Goal: Task Accomplishment & Management: Manage account settings

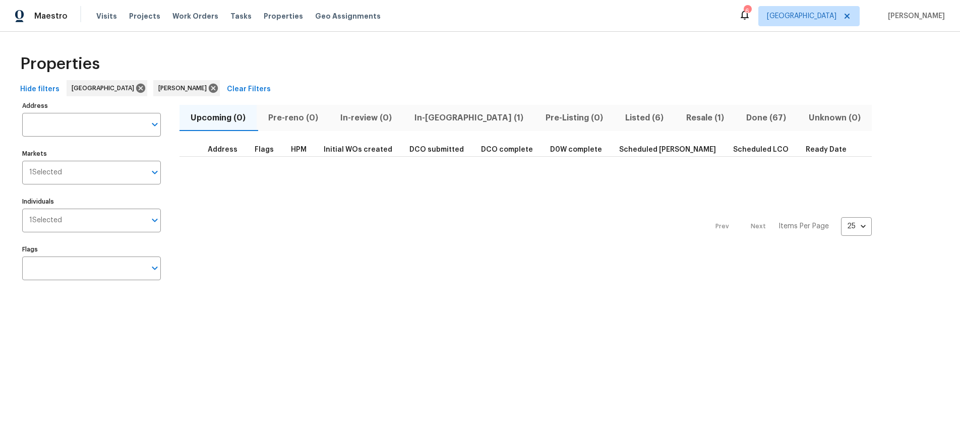
click at [431, 51] on div "Properties" at bounding box center [480, 64] width 928 height 32
click at [681, 117] on span "Resale (1)" at bounding box center [705, 118] width 48 height 14
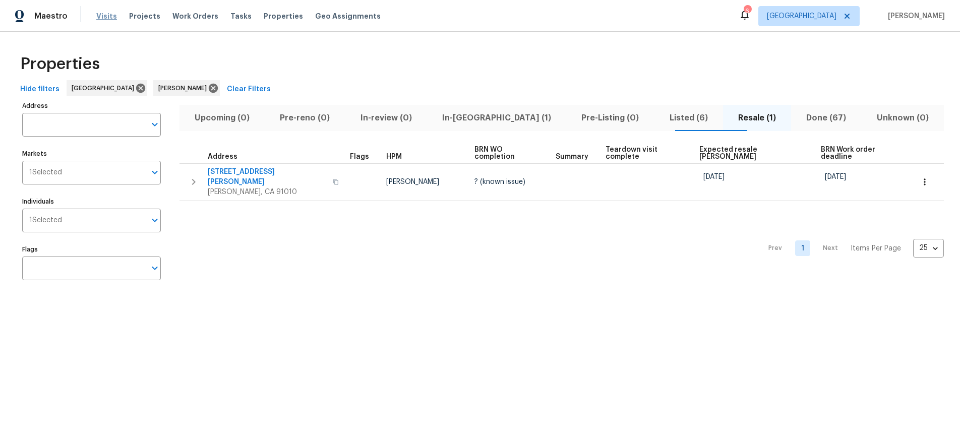
click at [104, 14] on span "Visits" at bounding box center [106, 16] width 21 height 10
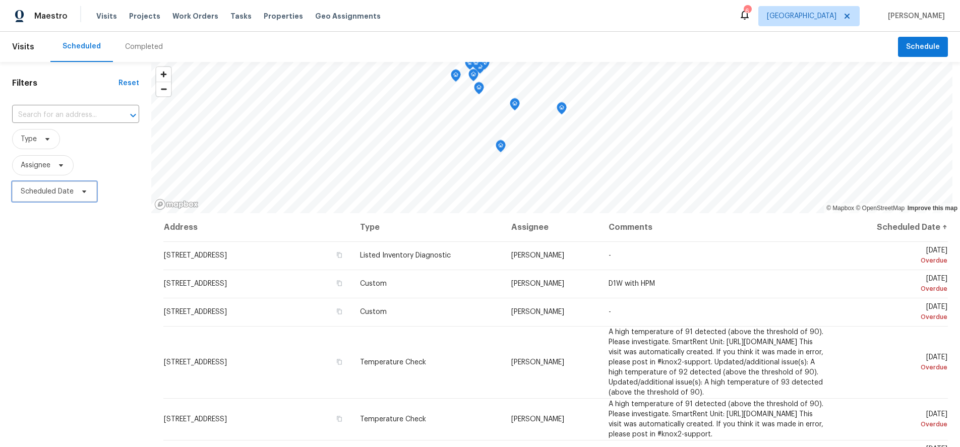
click at [70, 194] on span "Scheduled Date" at bounding box center [47, 192] width 53 height 10
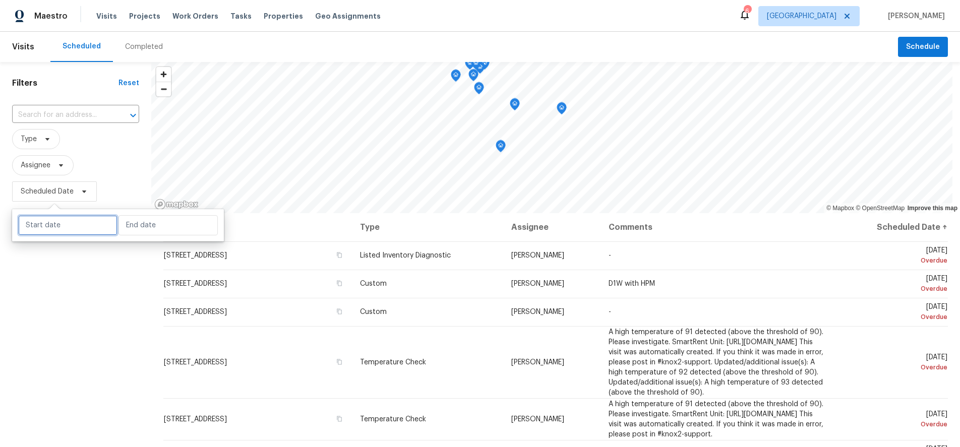
select select "7"
select select "2025"
select select "8"
select select "2025"
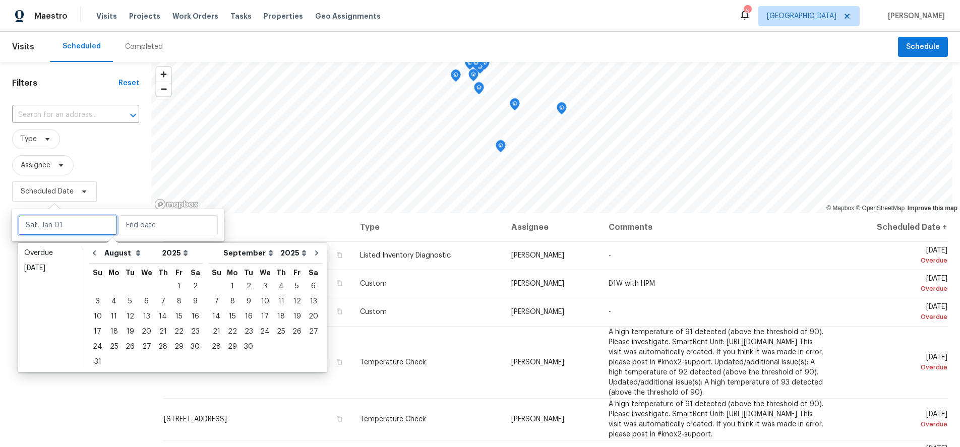
click at [75, 221] on input "text" at bounding box center [67, 225] width 99 height 20
click at [116, 315] on div "11" at bounding box center [114, 317] width 16 height 14
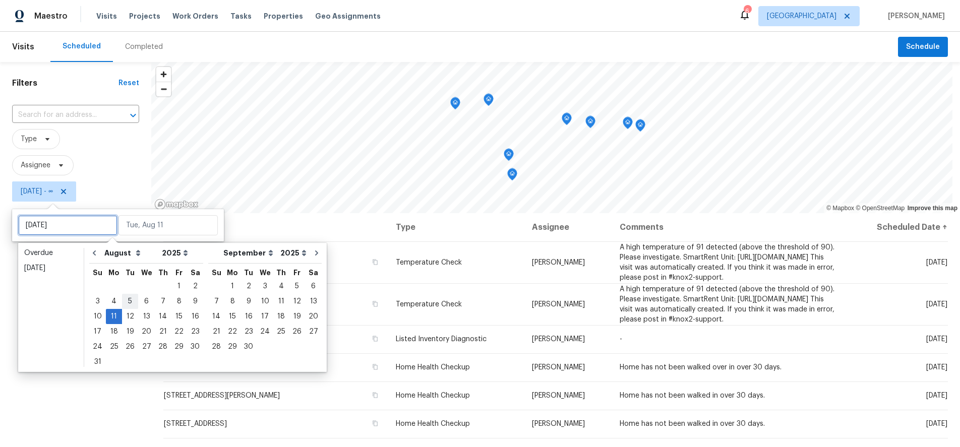
type input "Mon, Aug 04"
type input "[DATE]"
click at [155, 316] on div "14" at bounding box center [163, 317] width 16 height 14
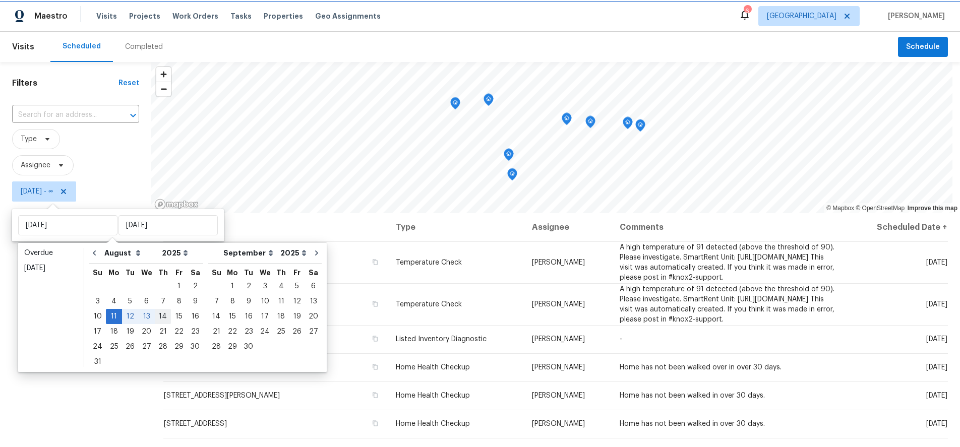
type input "[DATE]"
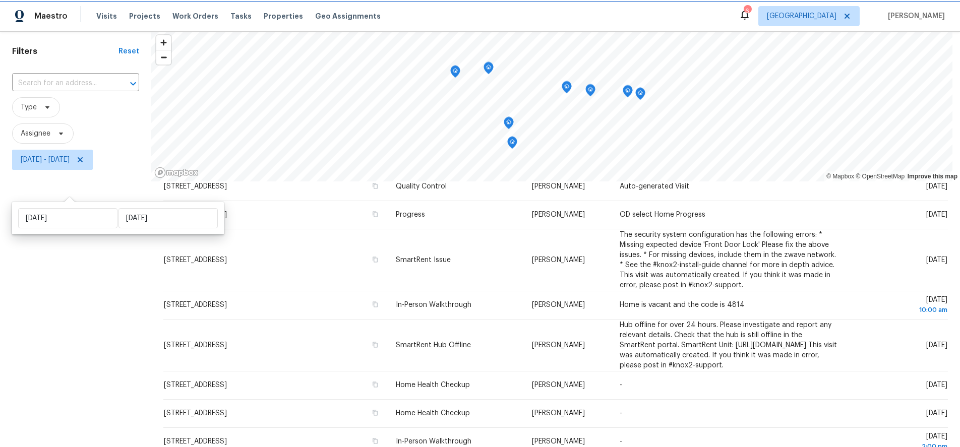
scroll to position [132, 0]
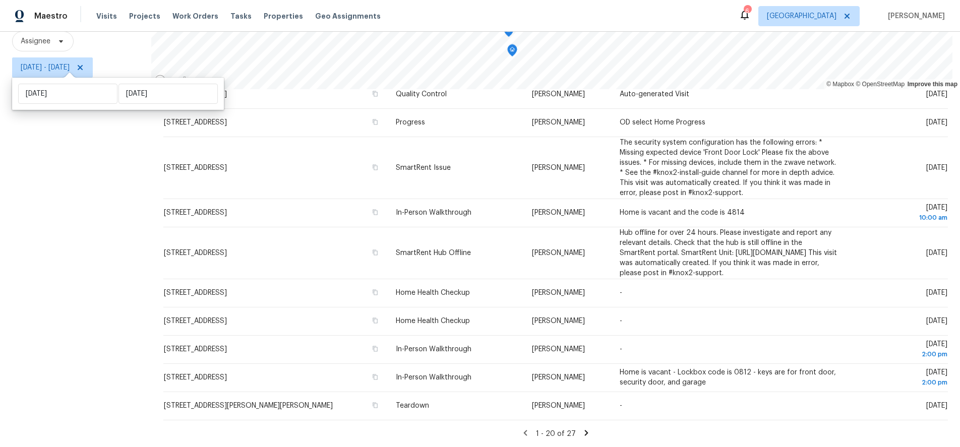
click at [584, 430] on icon at bounding box center [586, 433] width 4 height 6
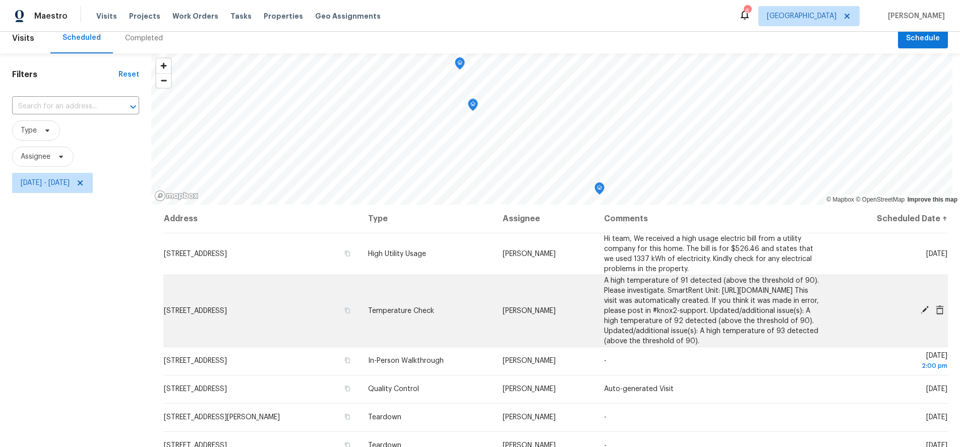
scroll to position [0, 0]
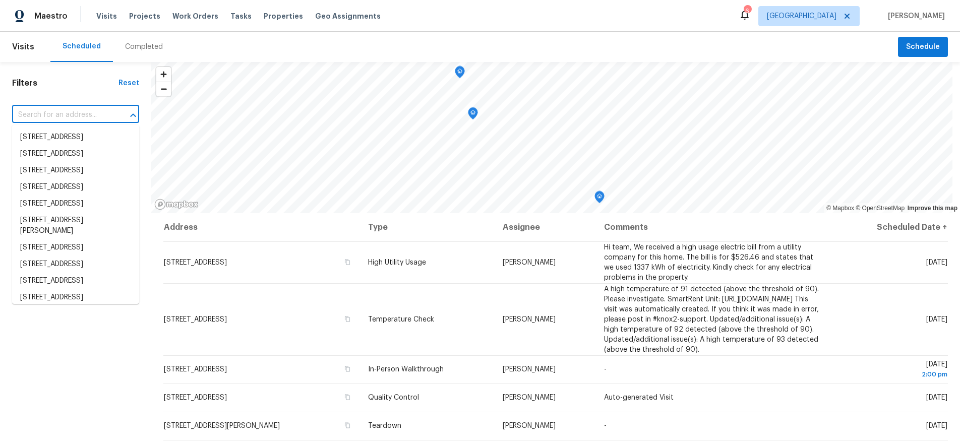
click at [69, 115] on input "text" at bounding box center [61, 115] width 99 height 16
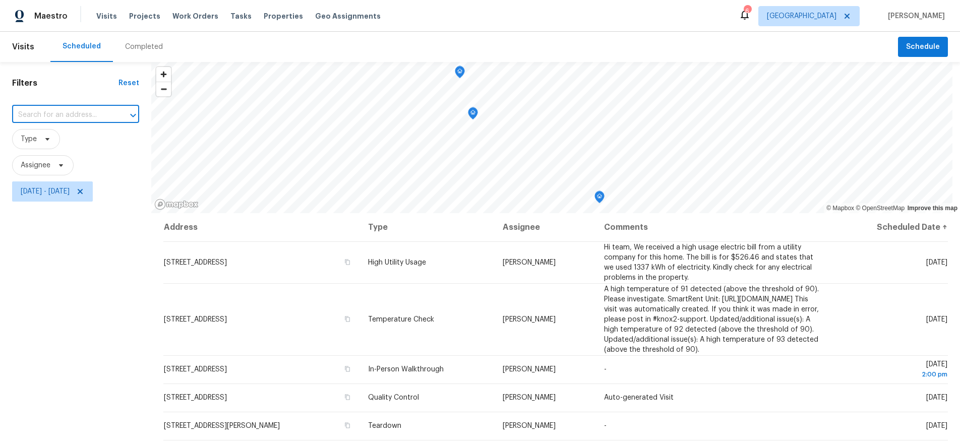
click at [69, 115] on input "text" at bounding box center [61, 115] width 99 height 16
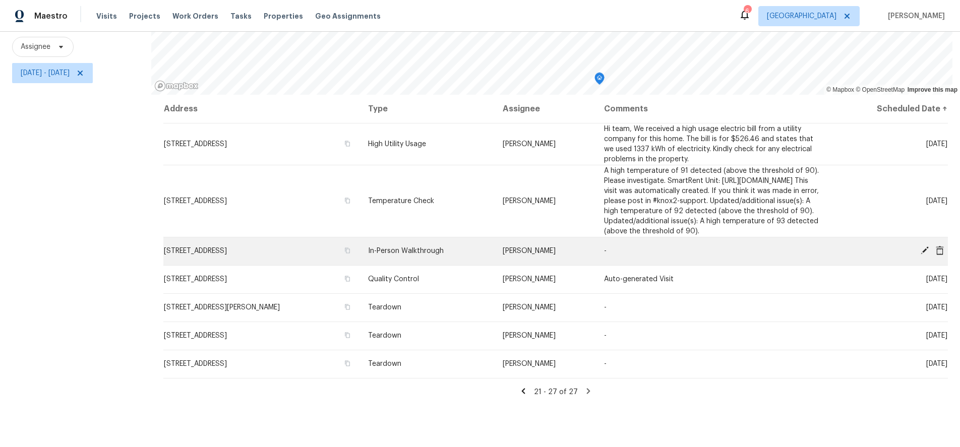
scroll to position [132, 0]
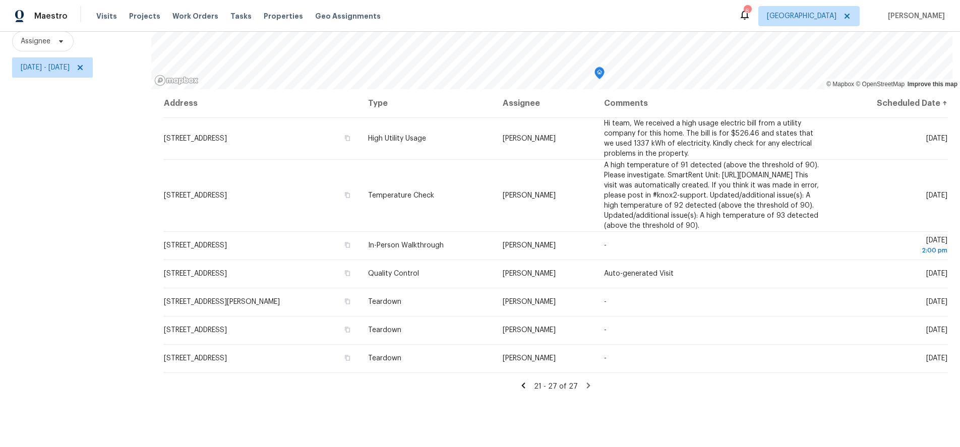
click at [523, 385] on icon at bounding box center [523, 386] width 4 height 6
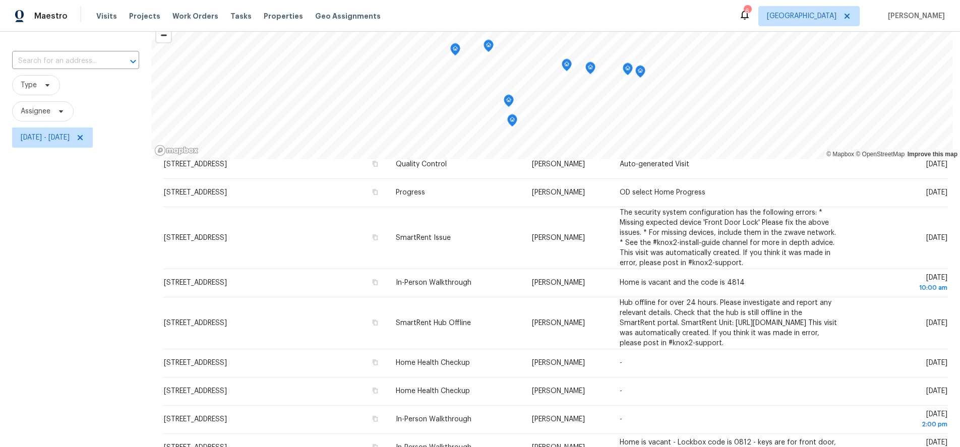
scroll to position [0, 0]
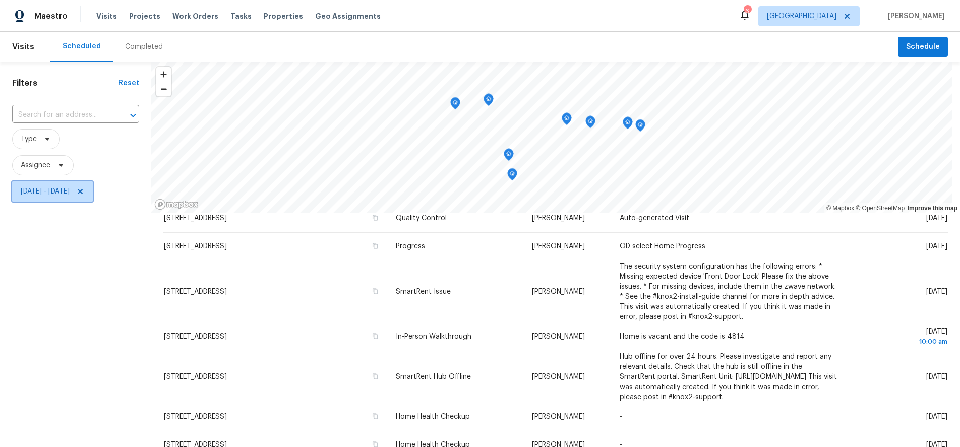
click at [70, 194] on span "Mon, Aug 11 - Thu, Aug 14" at bounding box center [45, 192] width 49 height 10
click at [166, 226] on input "[DATE]" at bounding box center [167, 225] width 99 height 20
select select "7"
select select "2025"
select select "8"
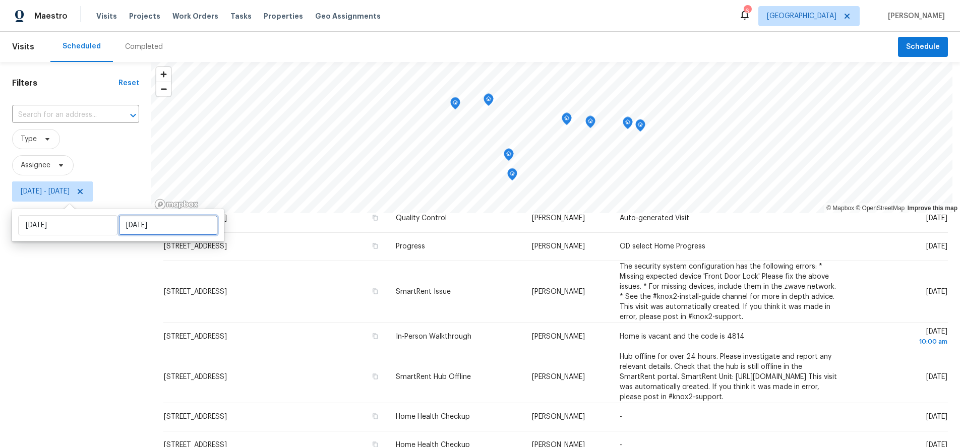
select select "2025"
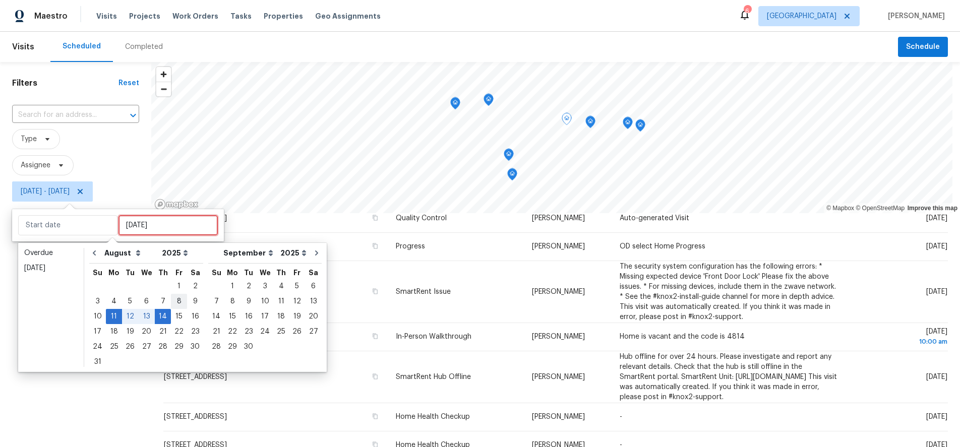
type input "[DATE]"
click at [176, 315] on div "15" at bounding box center [179, 317] width 16 height 14
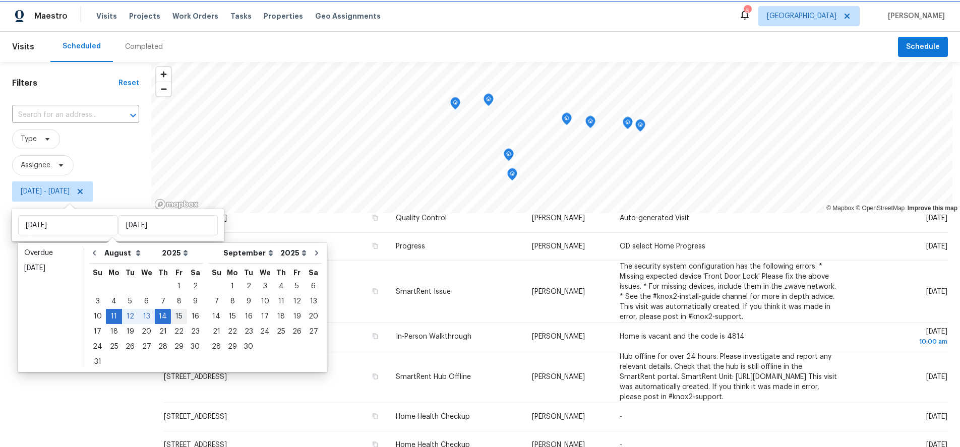
type input "[DATE]"
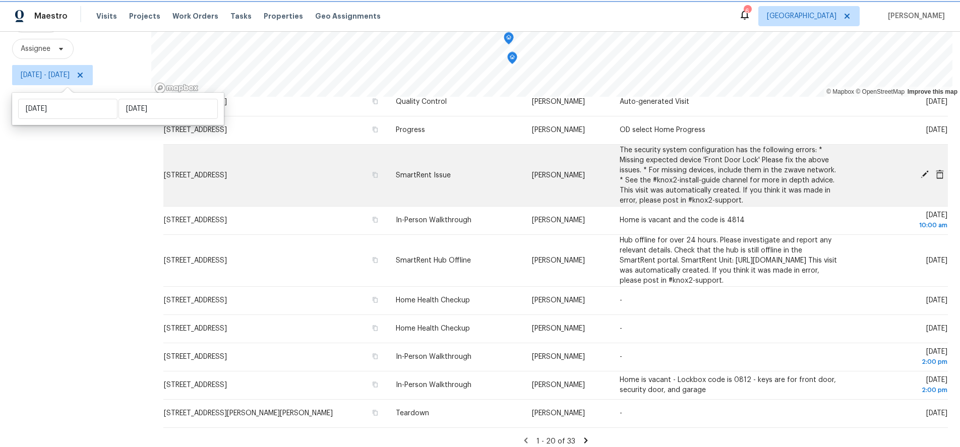
scroll to position [132, 0]
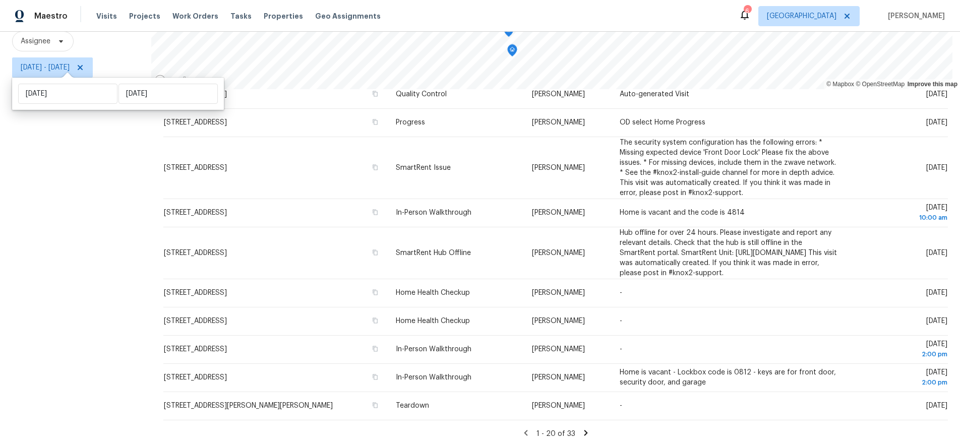
click at [581, 428] on icon at bounding box center [585, 432] width 9 height 9
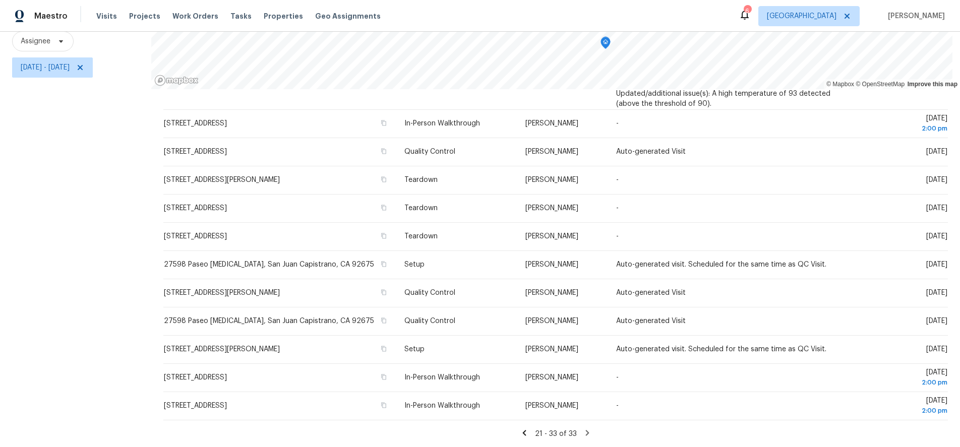
click at [585, 430] on icon at bounding box center [587, 433] width 4 height 6
click at [64, 131] on div "Filters Reset ​ Type Assignee Mon, Aug 11 - Fri, Aug 15" at bounding box center [75, 192] width 151 height 509
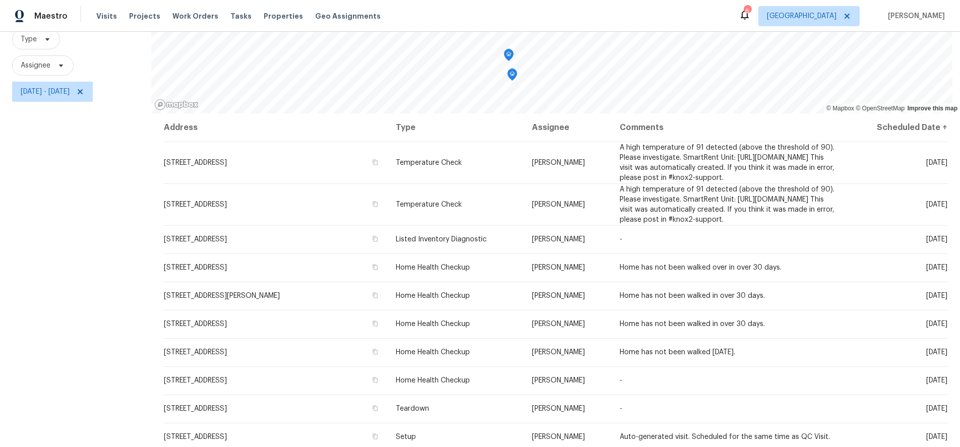
scroll to position [101, 0]
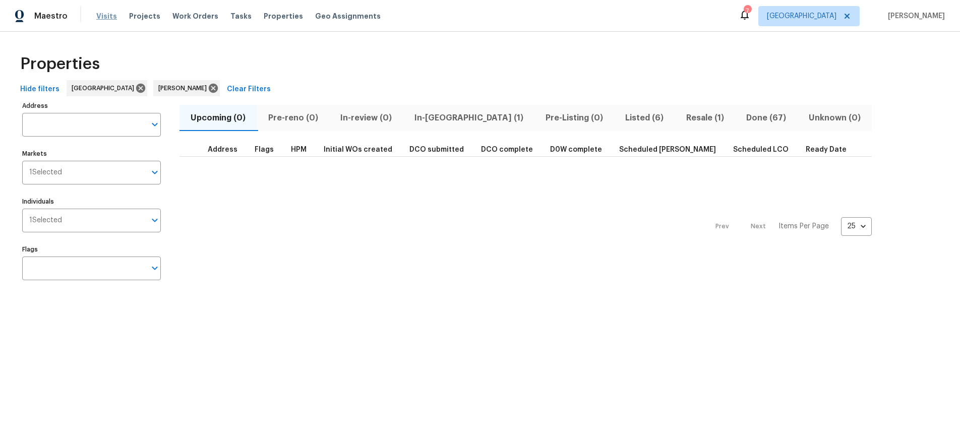
click at [101, 14] on span "Visits" at bounding box center [106, 16] width 21 height 10
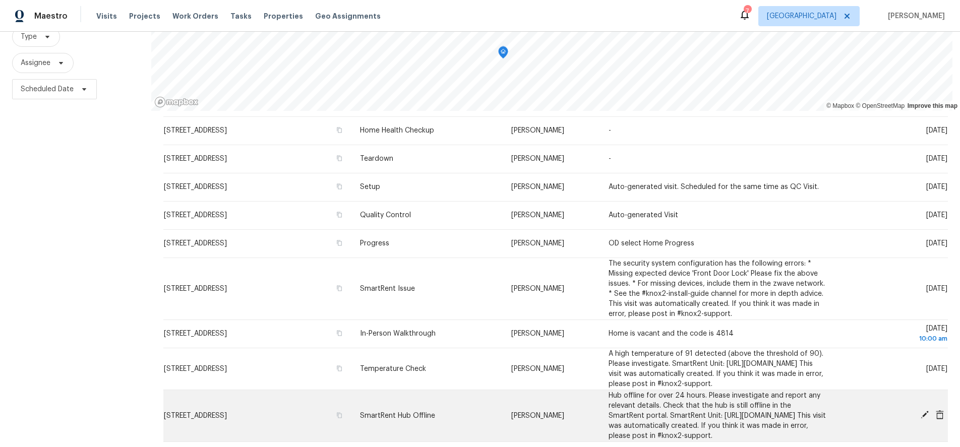
scroll to position [132, 0]
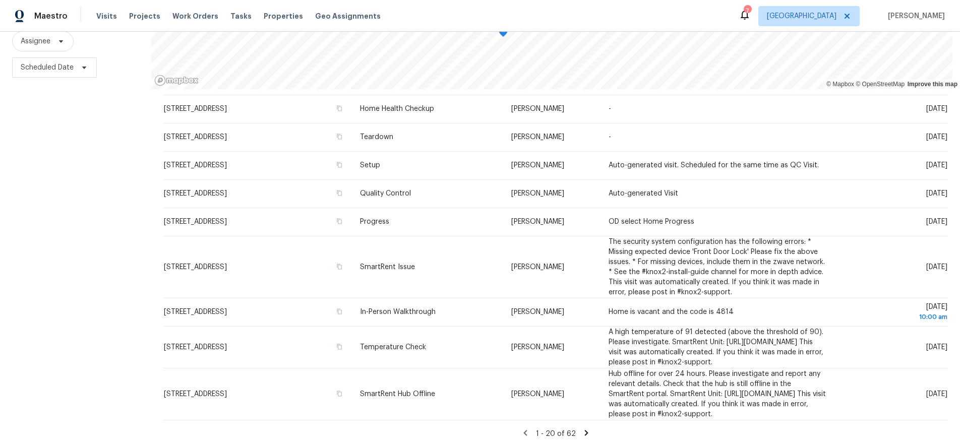
click at [582, 428] on icon at bounding box center [586, 432] width 9 height 9
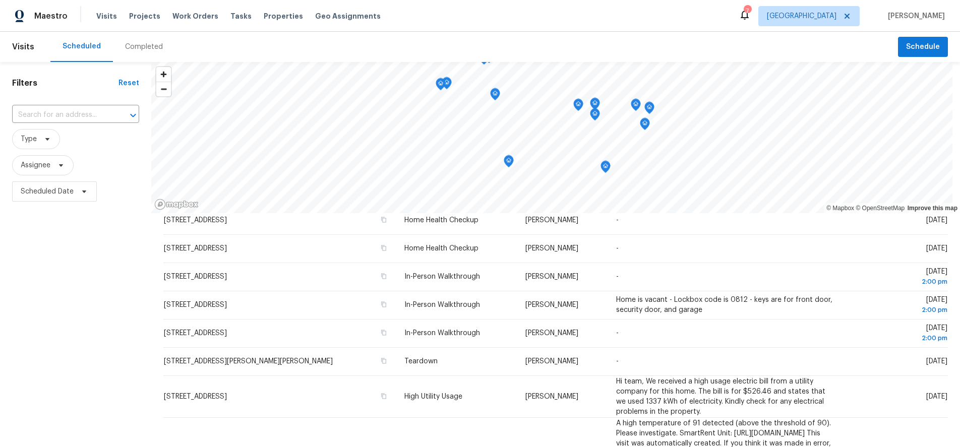
scroll to position [27, 0]
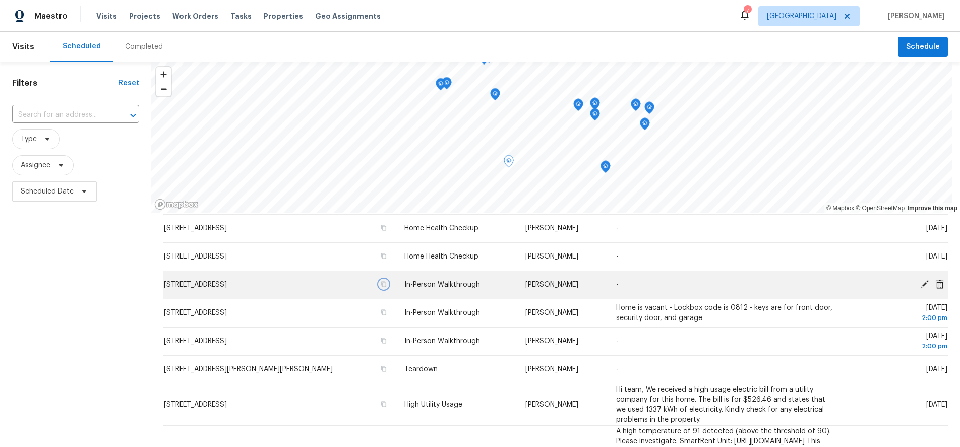
click at [379, 285] on button "button" at bounding box center [383, 284] width 9 height 9
click at [381, 284] on icon "button" at bounding box center [384, 284] width 6 height 6
click at [381, 283] on icon "button" at bounding box center [384, 284] width 6 height 6
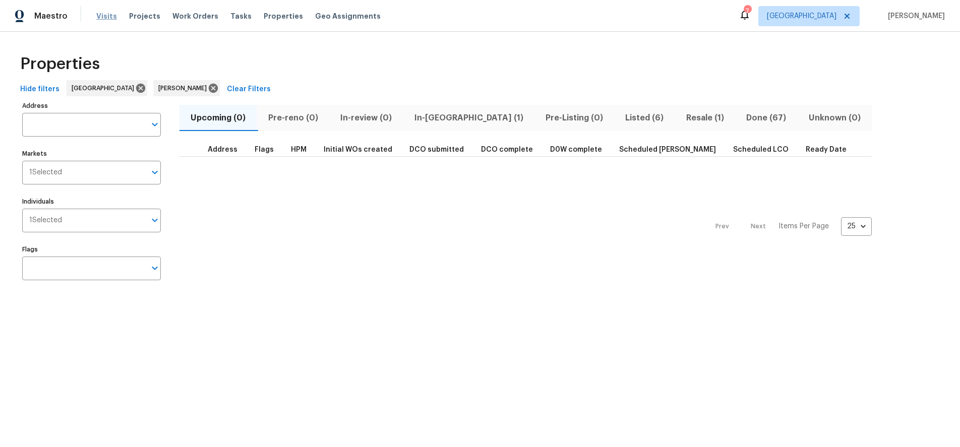
click at [101, 15] on span "Visits" at bounding box center [106, 16] width 21 height 10
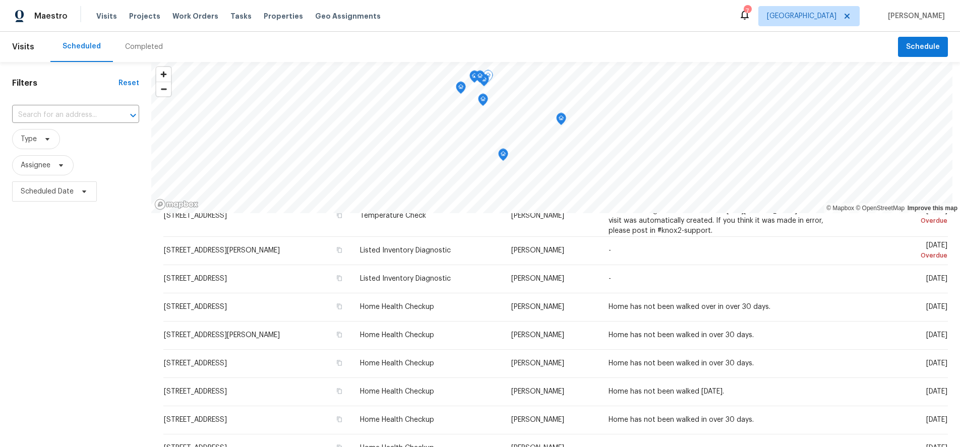
scroll to position [202, 0]
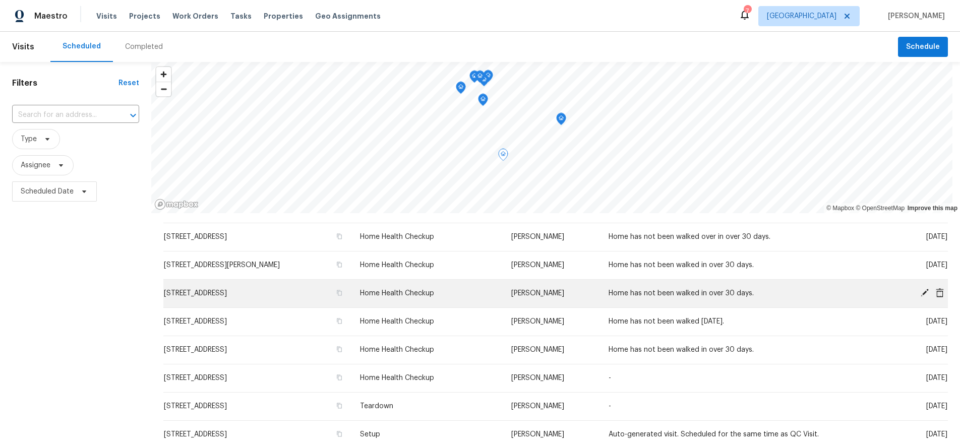
click at [920, 297] on icon at bounding box center [924, 292] width 9 height 9
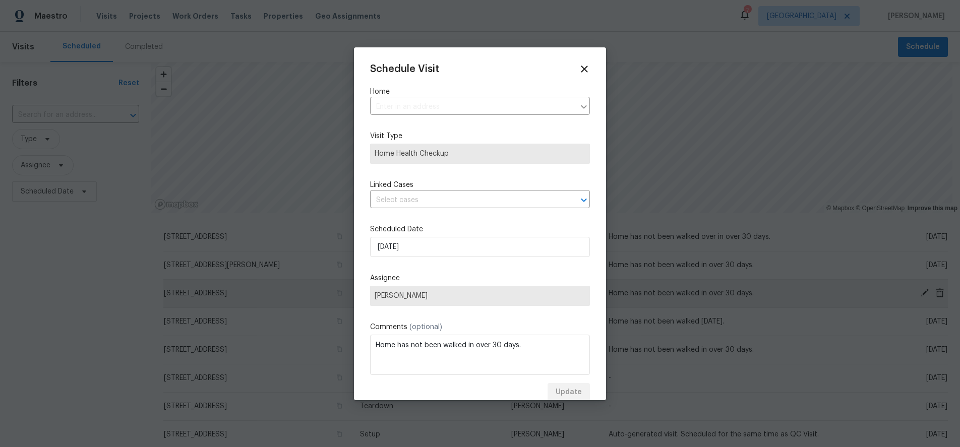
type input "[STREET_ADDRESS]"
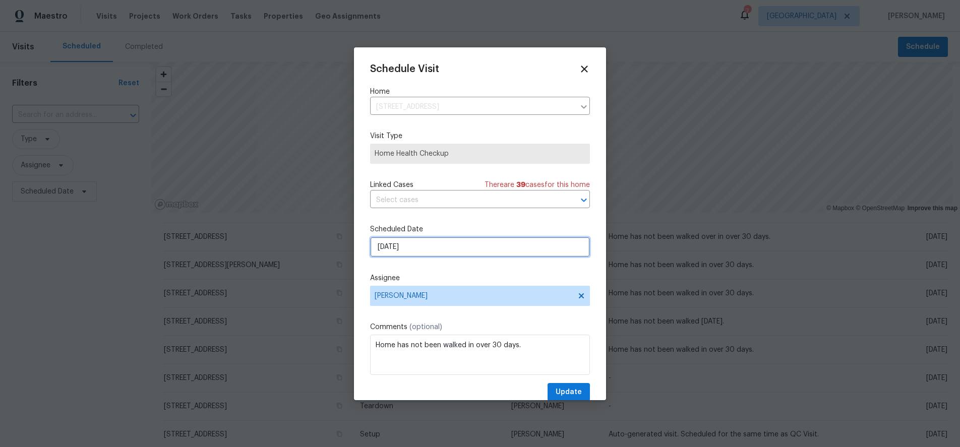
click at [429, 240] on input "8/11/2025" at bounding box center [480, 247] width 220 height 20
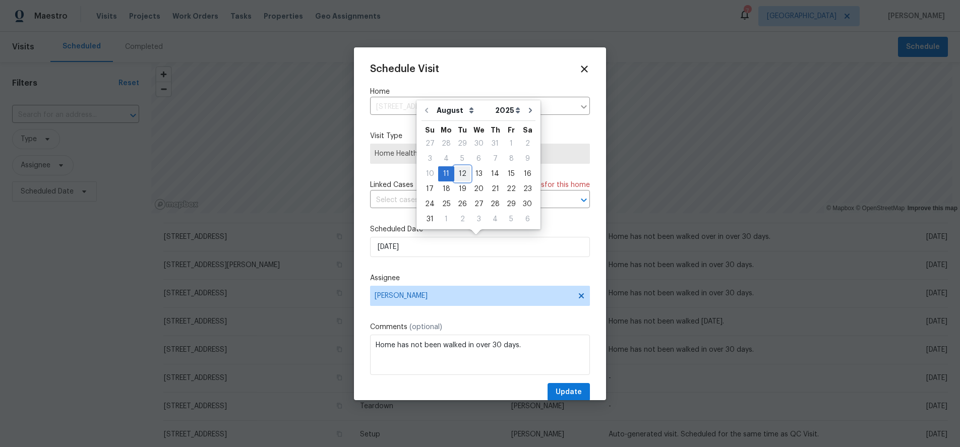
click at [459, 171] on div "12" at bounding box center [462, 174] width 16 height 14
type input "8/12/2025"
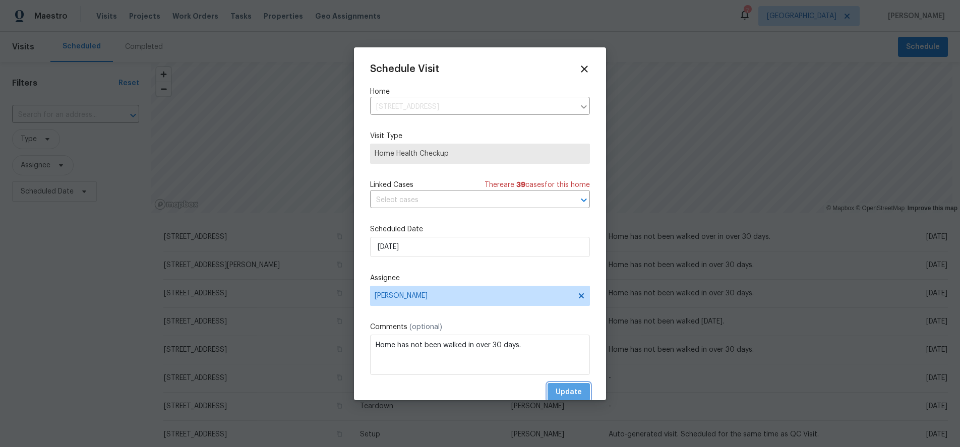
click at [568, 391] on span "Update" at bounding box center [569, 392] width 26 height 13
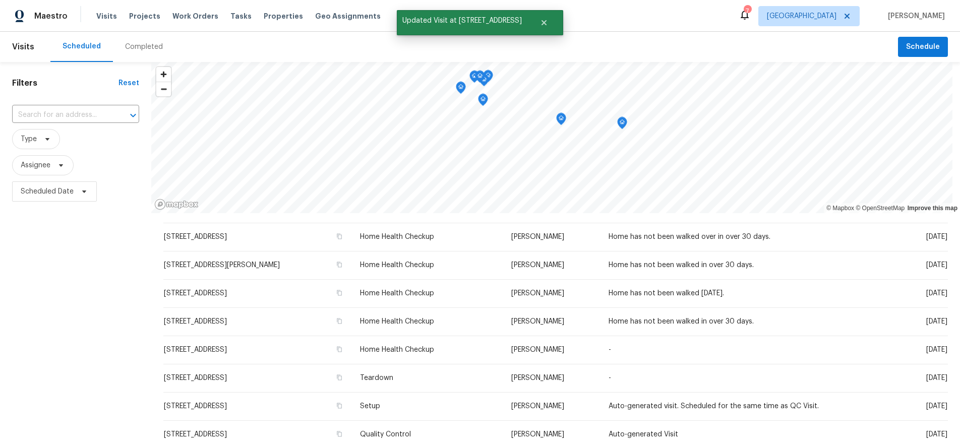
click at [80, 263] on div "Filters Reset ​ Type Assignee Scheduled Date" at bounding box center [75, 316] width 151 height 509
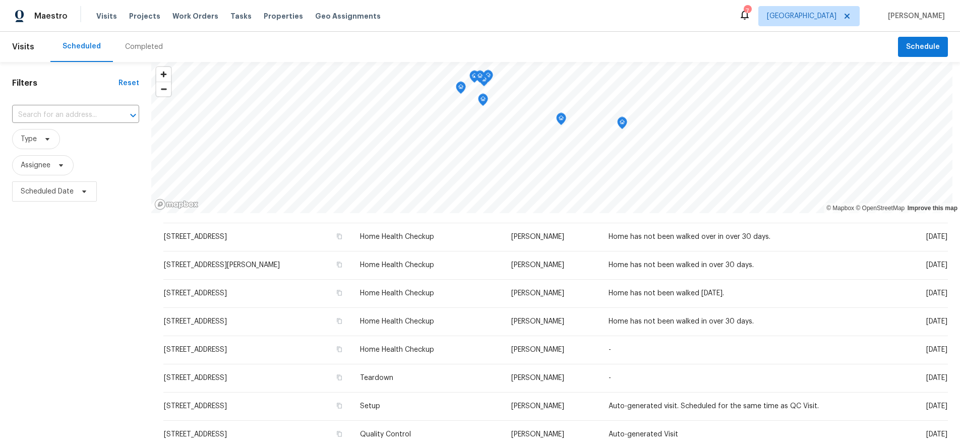
click at [150, 263] on div "Filters Reset ​ Type Assignee Scheduled Date" at bounding box center [75, 316] width 151 height 509
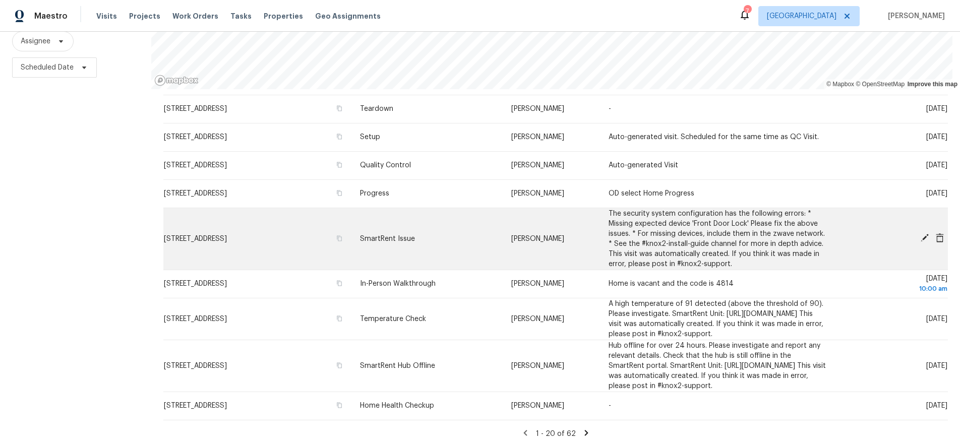
scroll to position [132, 0]
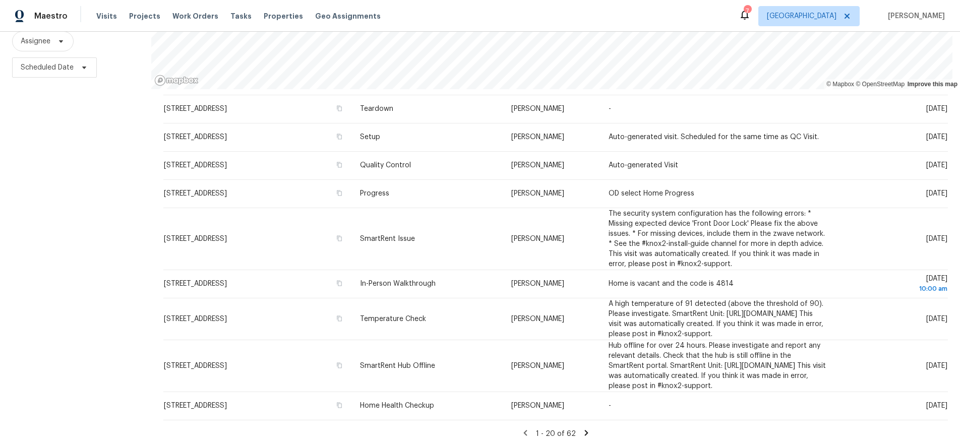
click at [582, 428] on icon at bounding box center [586, 432] width 9 height 9
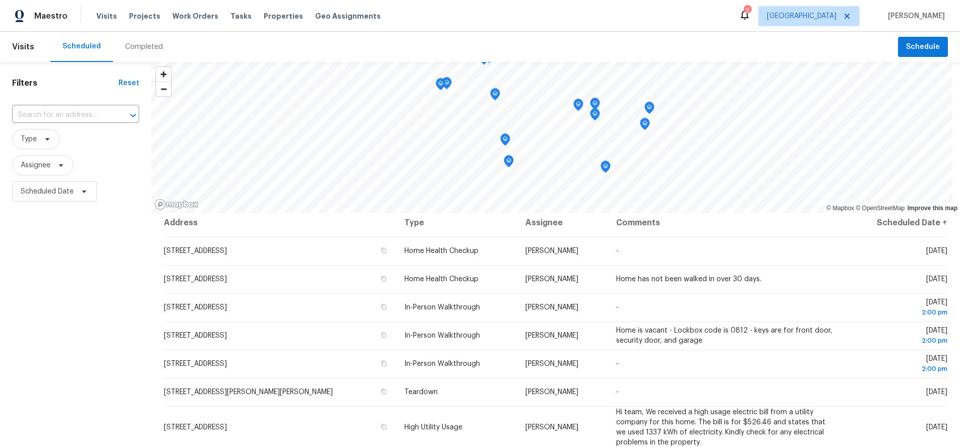
scroll to position [0, 0]
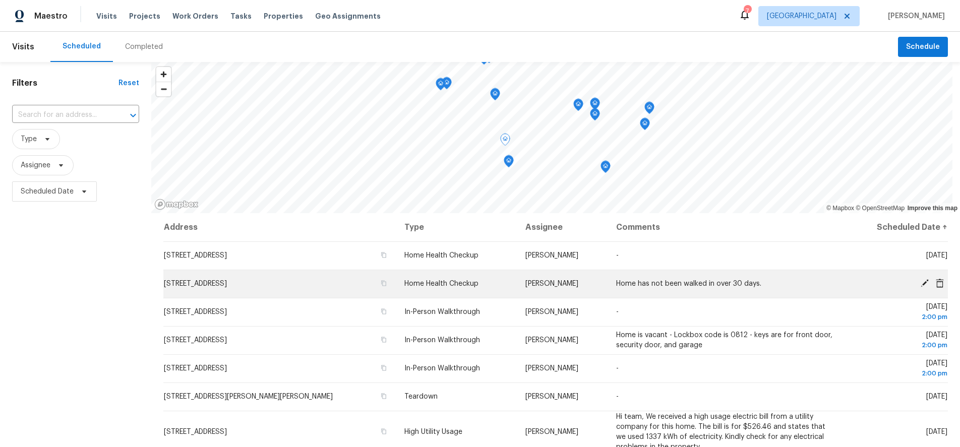
click at [920, 282] on icon at bounding box center [924, 283] width 8 height 8
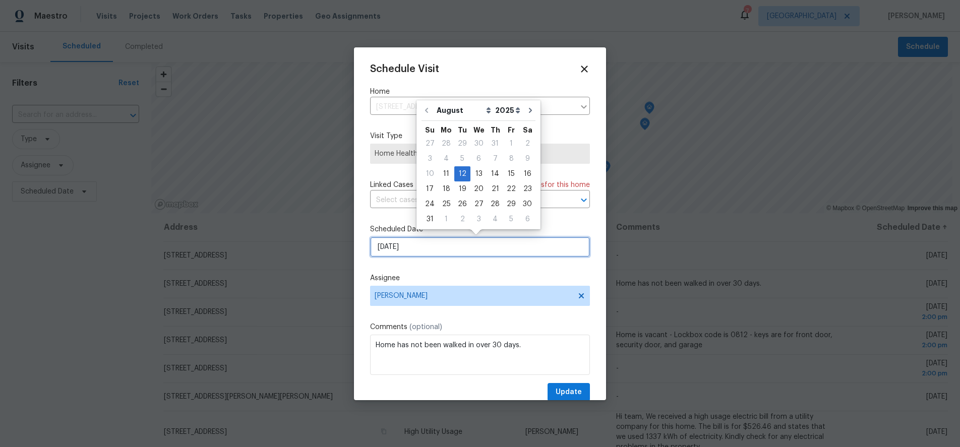
click at [420, 240] on input "8/12/2025" at bounding box center [480, 247] width 220 height 20
click at [445, 172] on div "11" at bounding box center [446, 174] width 16 height 14
type input "8/11/2025"
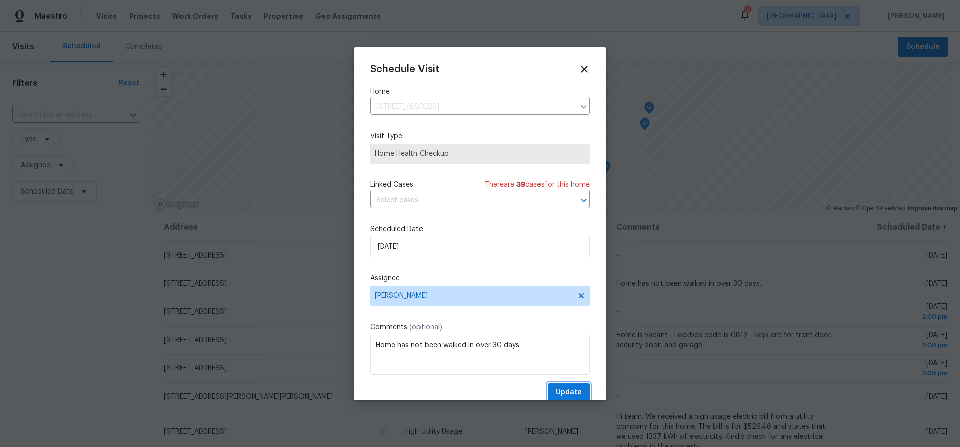
click at [569, 390] on span "Update" at bounding box center [569, 392] width 26 height 13
